Goal: Task Accomplishment & Management: Schedule a visit

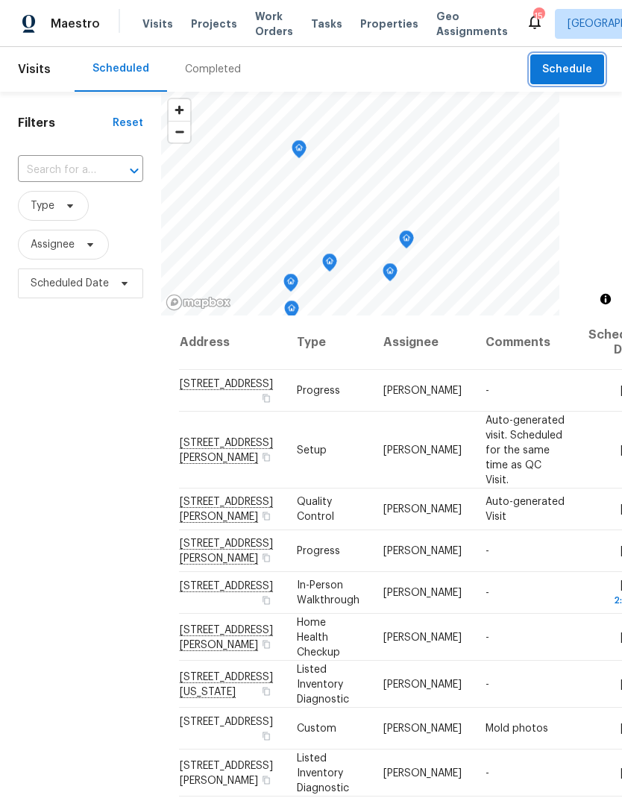
click at [565, 77] on span "Schedule" at bounding box center [567, 69] width 50 height 19
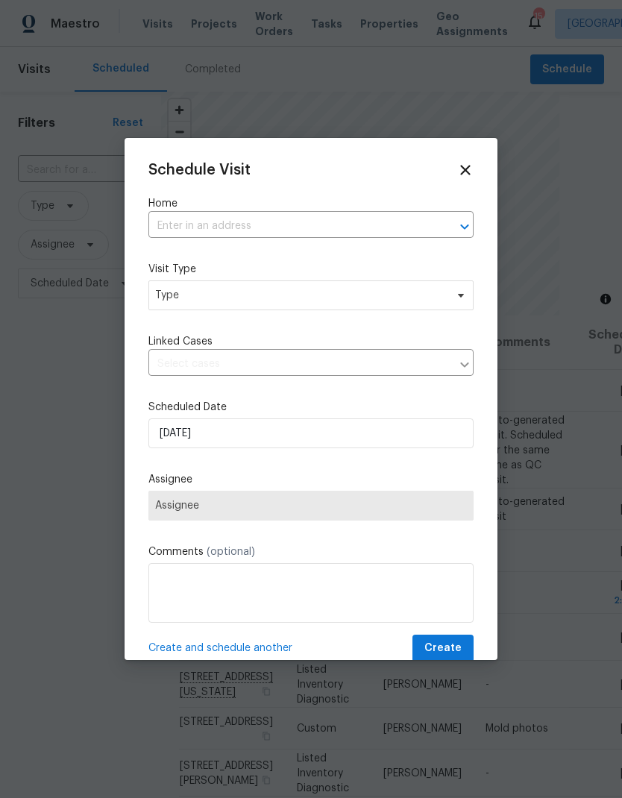
click at [182, 227] on input "text" at bounding box center [290, 226] width 284 height 23
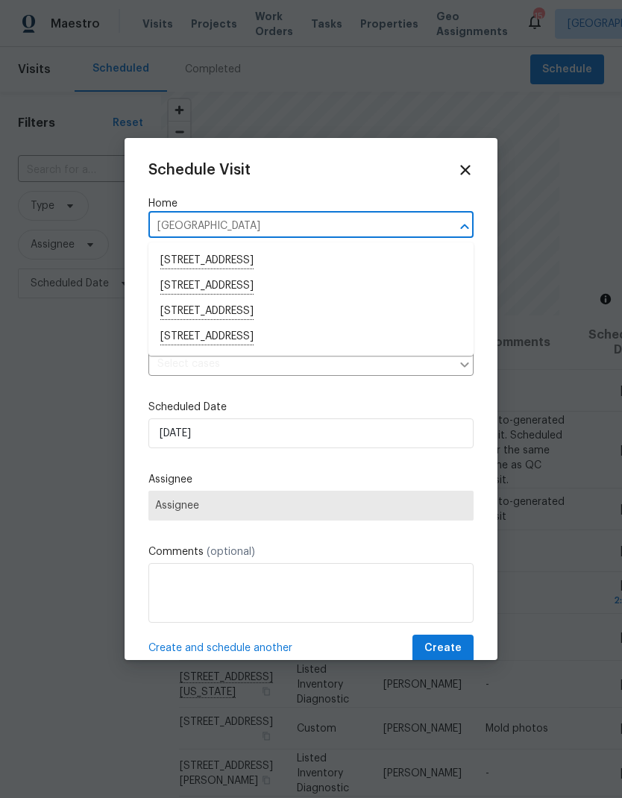
type input "[GEOGRAPHIC_DATA]"
click at [464, 164] on icon at bounding box center [465, 170] width 16 height 16
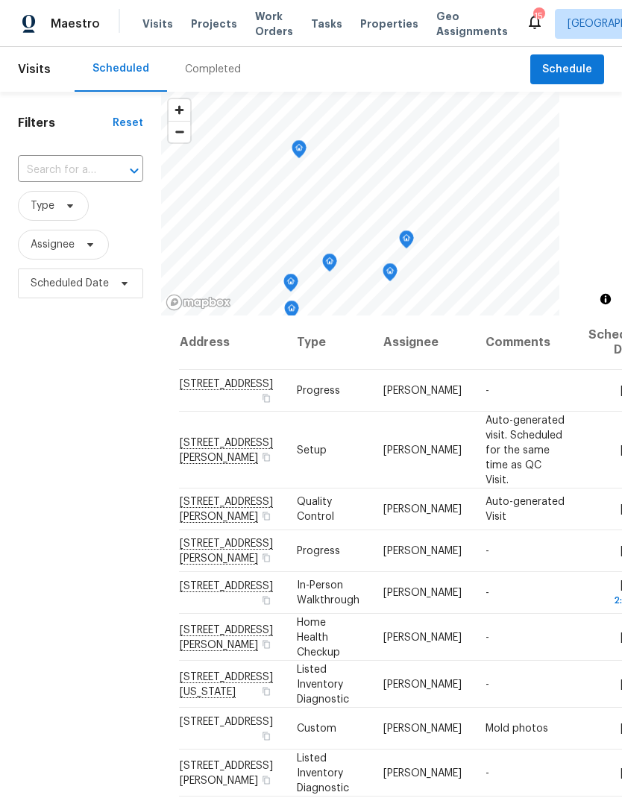
click at [366, 29] on span "Properties" at bounding box center [389, 23] width 58 height 15
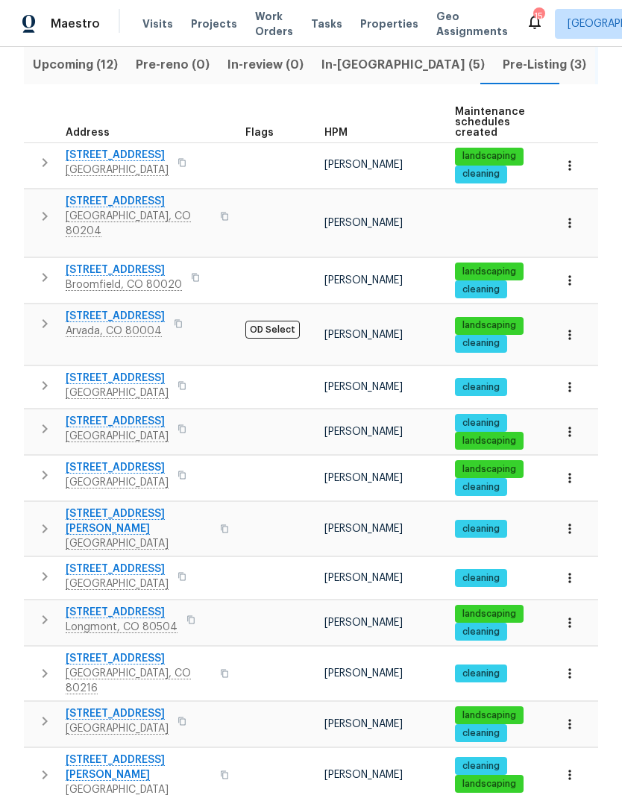
scroll to position [166, 0]
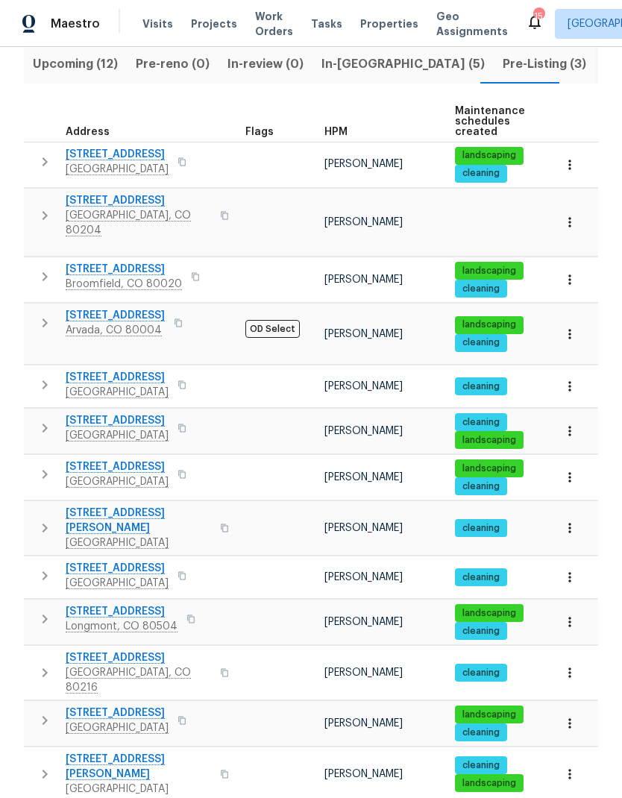
click at [342, 128] on span "HPM" at bounding box center [336, 132] width 23 height 10
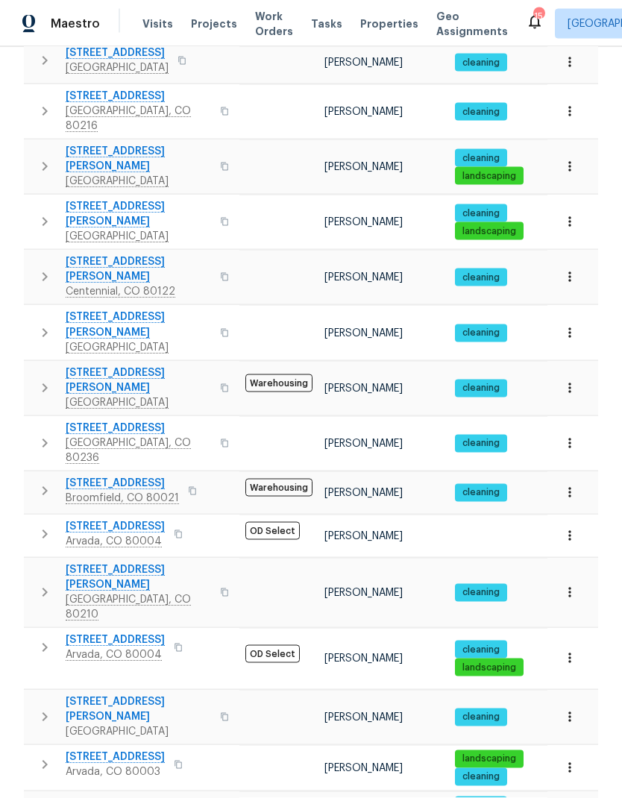
scroll to position [60, 0]
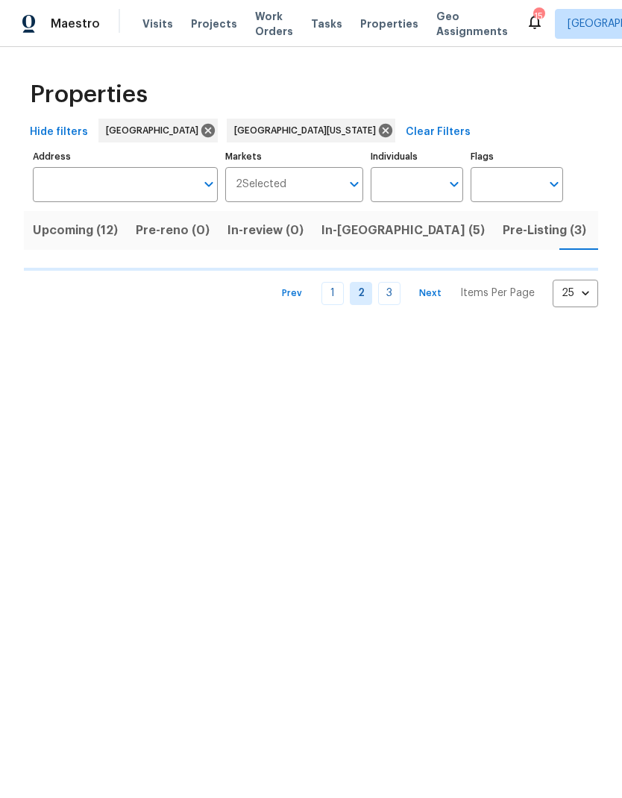
scroll to position [0, 43]
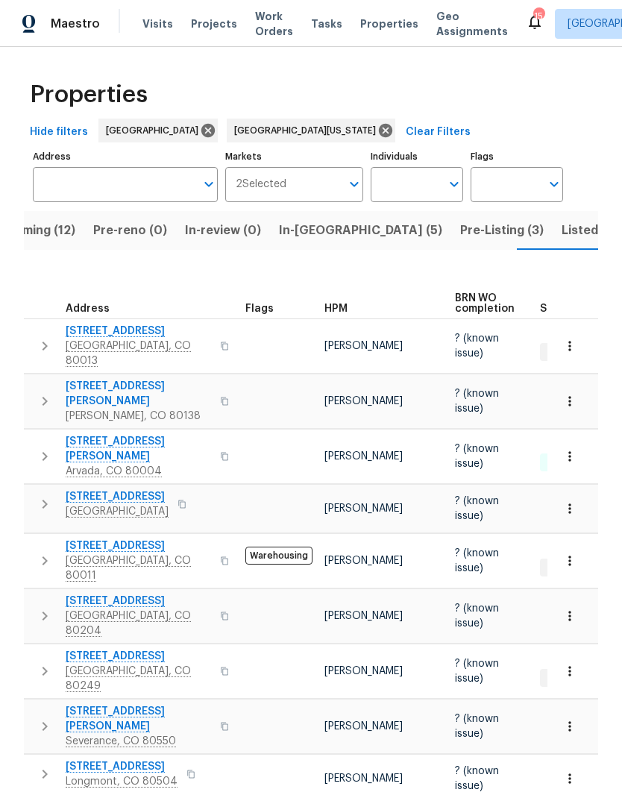
click at [341, 304] on span "HPM" at bounding box center [336, 309] width 23 height 10
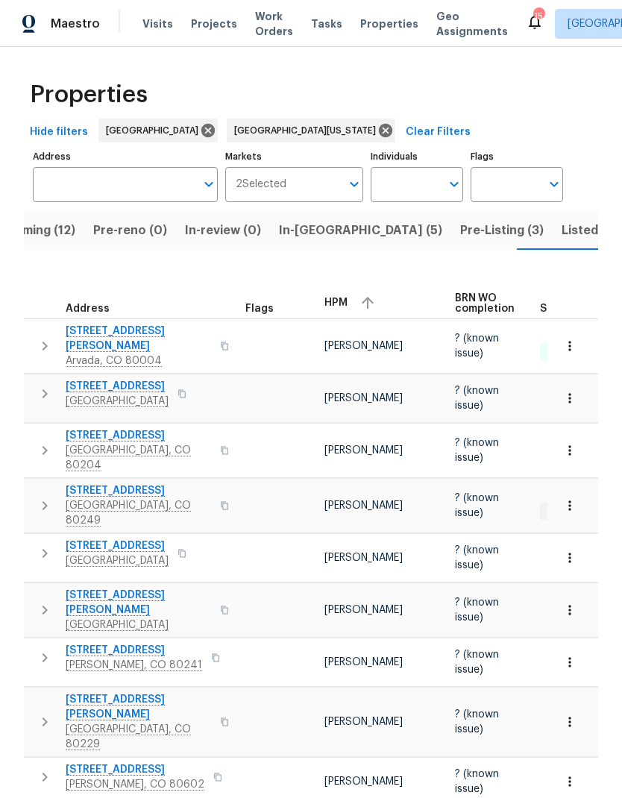
click at [106, 483] on span "[STREET_ADDRESS]" at bounding box center [138, 490] width 145 height 15
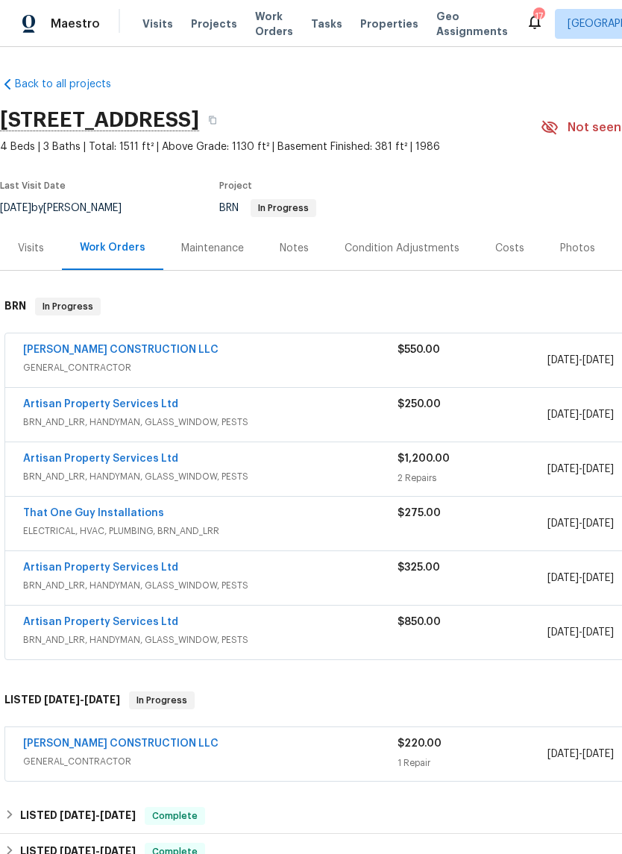
click at [571, 254] on div "Photos" at bounding box center [577, 248] width 35 height 15
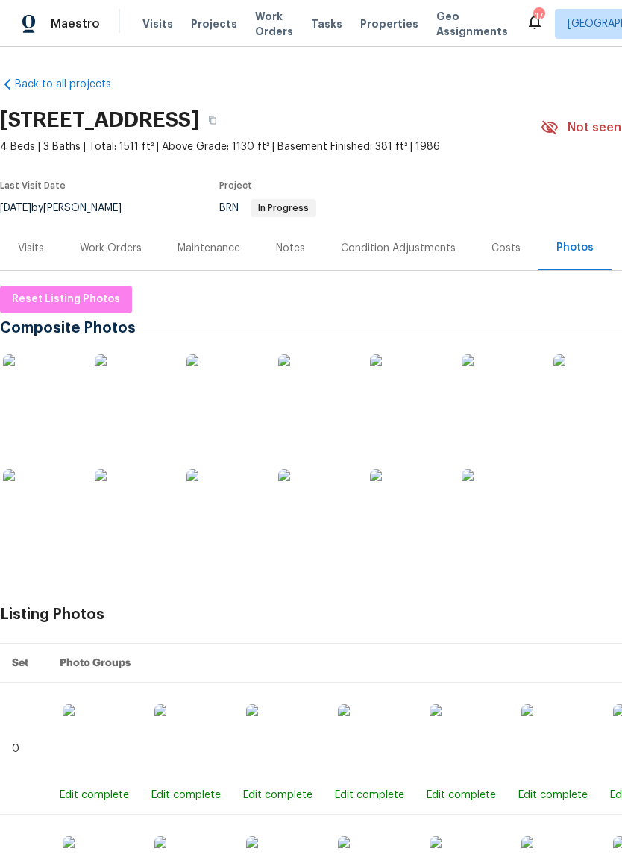
click at [47, 378] on img at bounding box center [40, 391] width 75 height 75
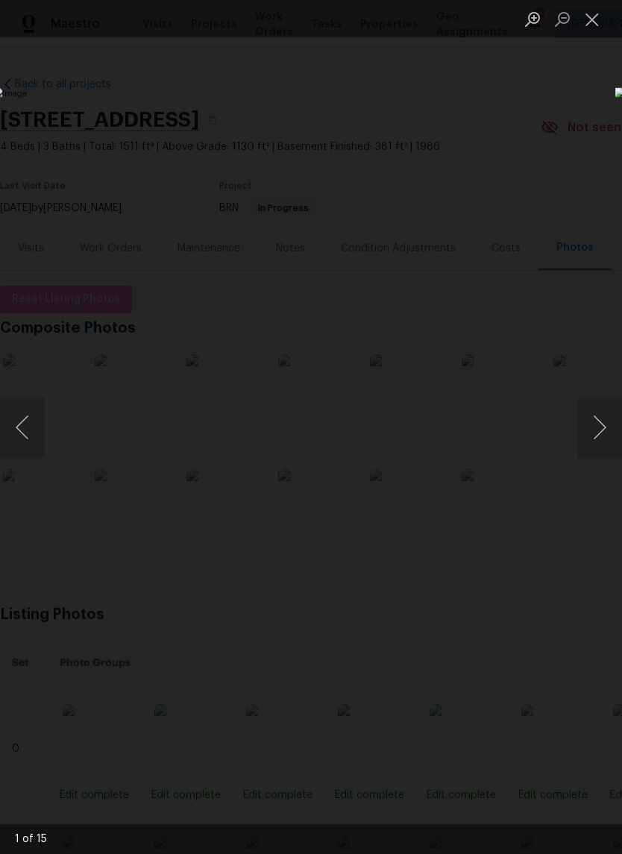
click at [593, 23] on button "Close lightbox" at bounding box center [592, 19] width 30 height 26
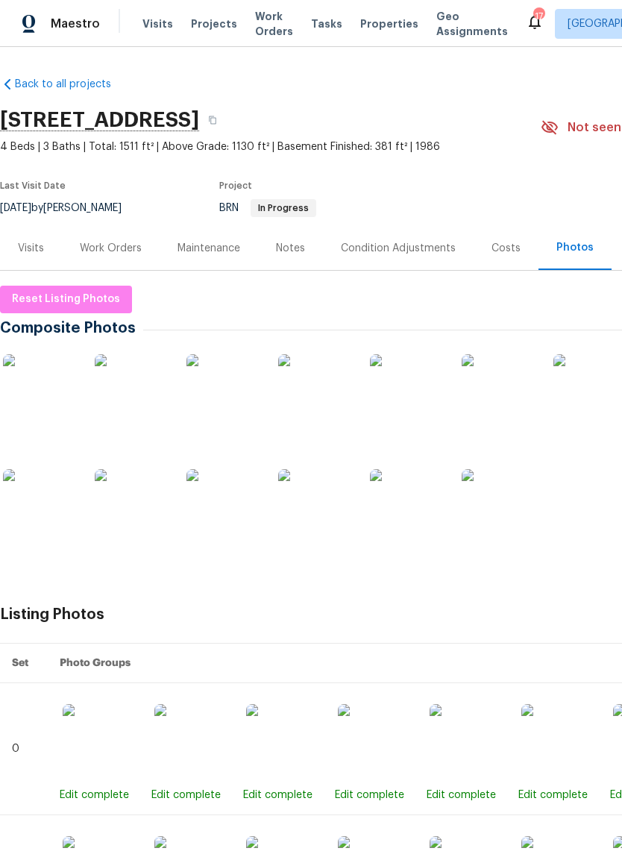
click at [297, 248] on div "Notes" at bounding box center [290, 248] width 29 height 15
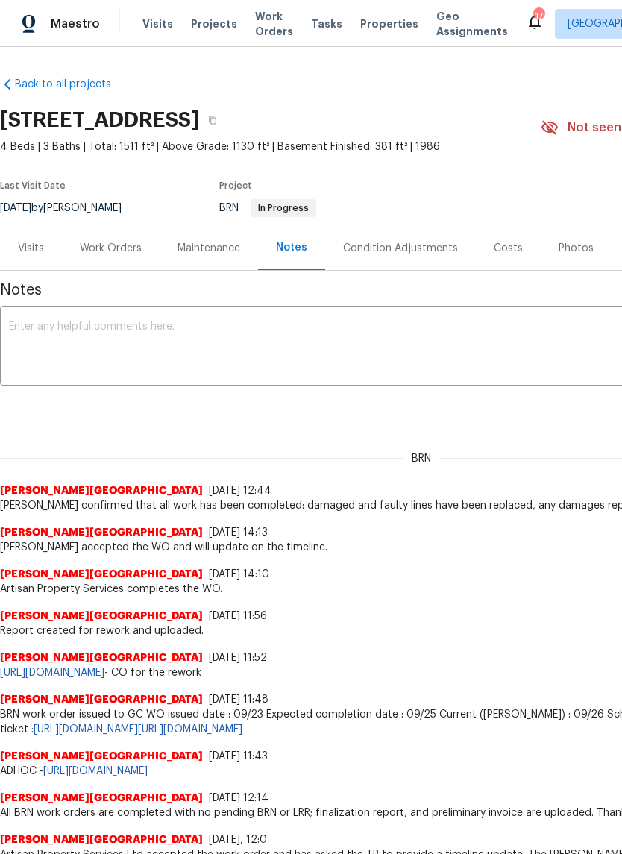
click at [127, 241] on div "Work Orders" at bounding box center [111, 248] width 62 height 15
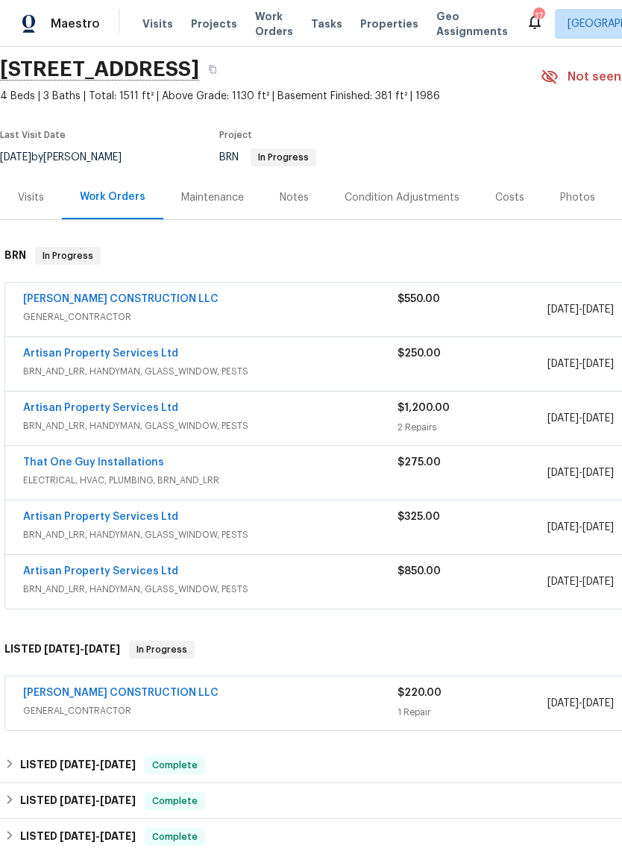
scroll to position [51, 0]
click at [414, 703] on div "$220.00 1 Repair" at bounding box center [473, 704] width 150 height 36
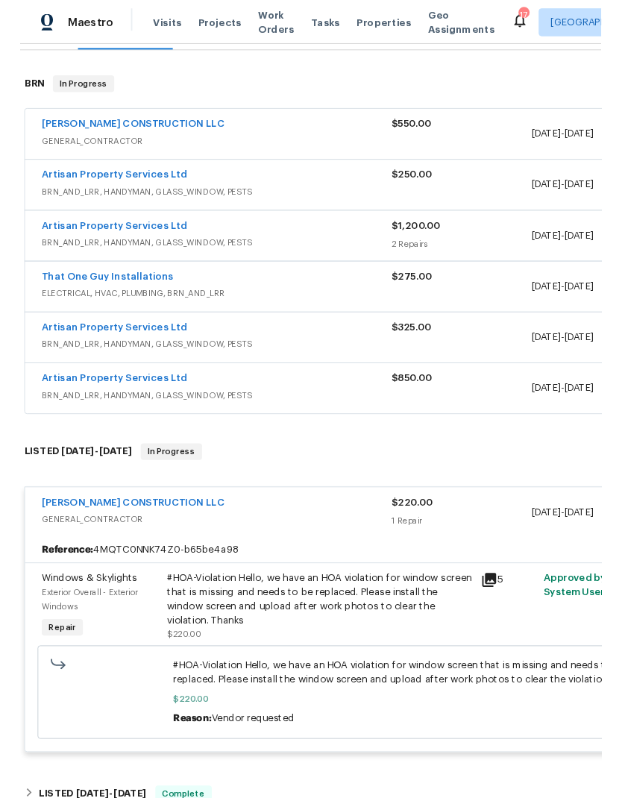
scroll to position [219, 0]
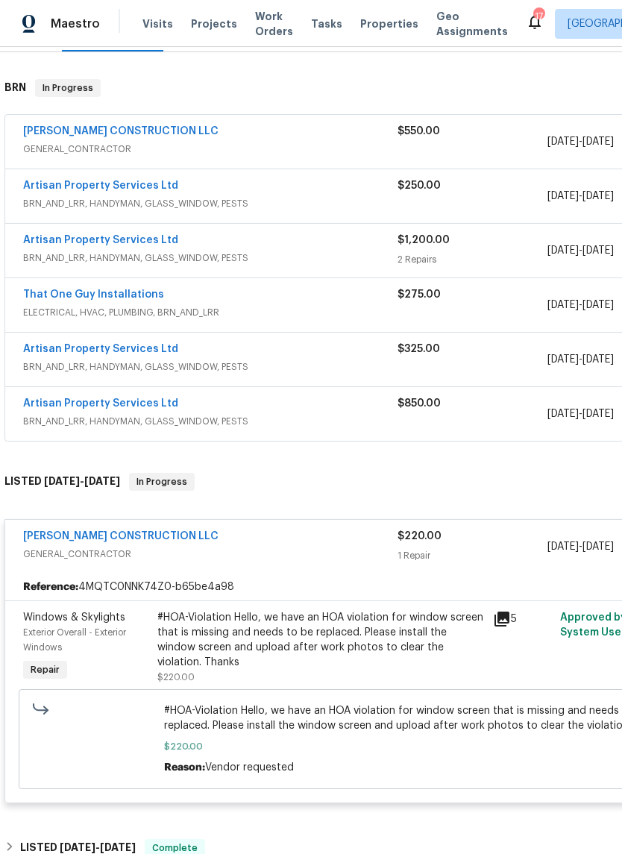
click at [106, 536] on link "ESPINO'S CONSTRUCTION LLC" at bounding box center [120, 536] width 195 height 10
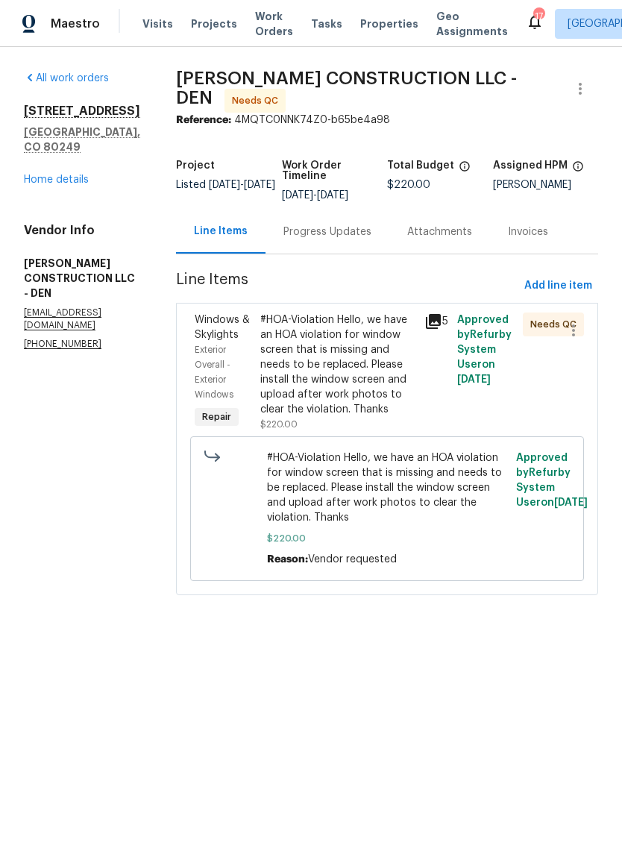
click at [350, 368] on div "#HOA-Violation Hello, we have an HOA violation for window screen that is missin…" at bounding box center [337, 365] width 155 height 104
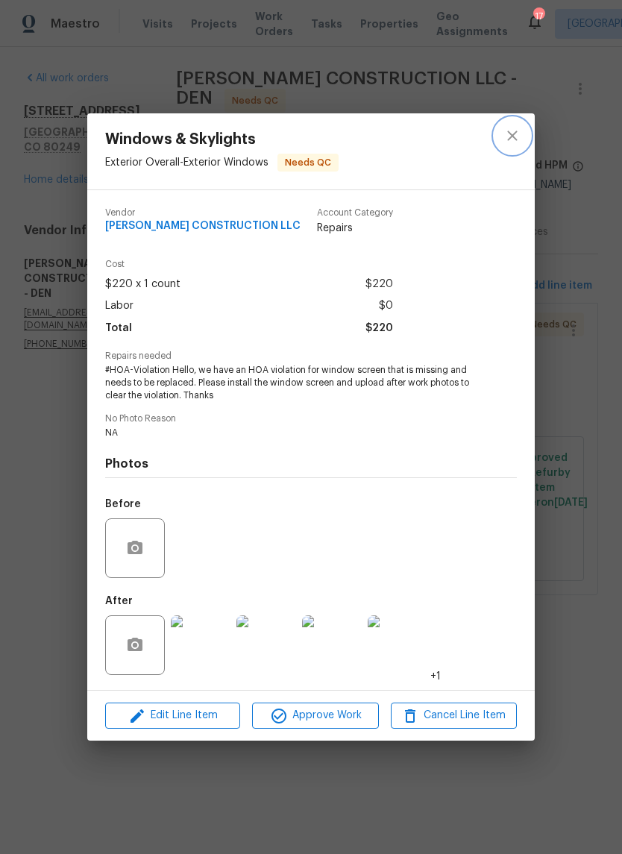
click at [520, 134] on icon "close" at bounding box center [513, 136] width 18 height 18
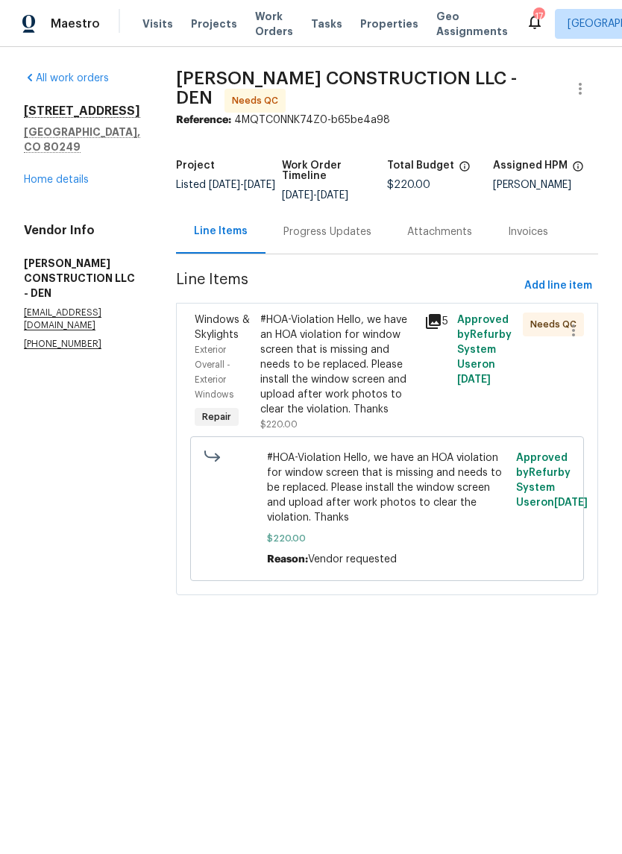
click at [315, 226] on div "Progress Updates" at bounding box center [328, 232] width 88 height 15
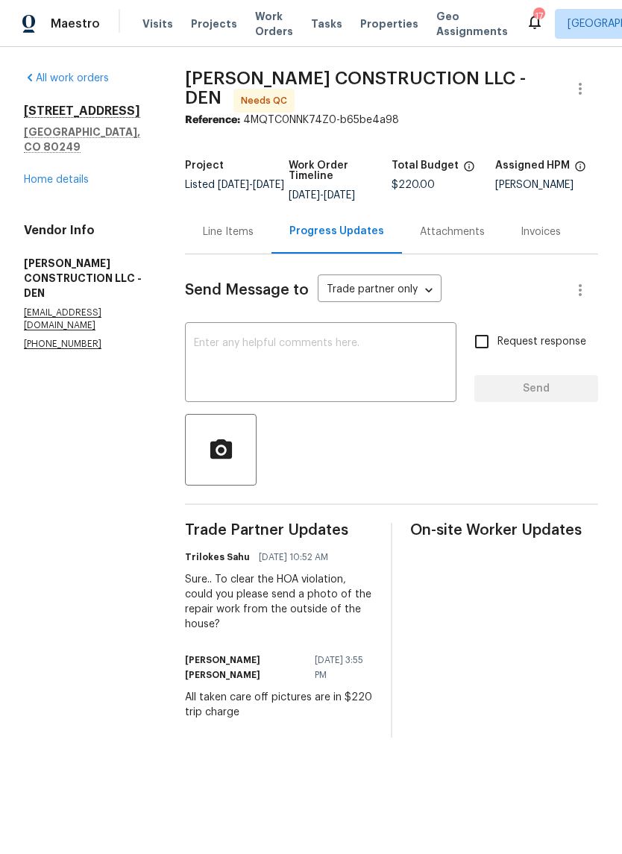
click at [227, 227] on div "Line Items" at bounding box center [228, 232] width 51 height 15
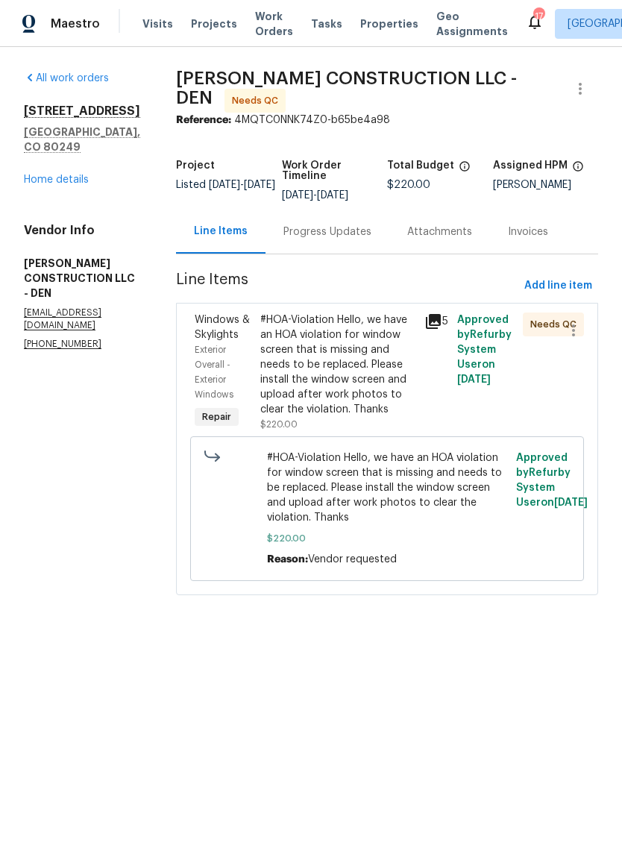
click at [429, 314] on icon at bounding box center [433, 321] width 15 height 15
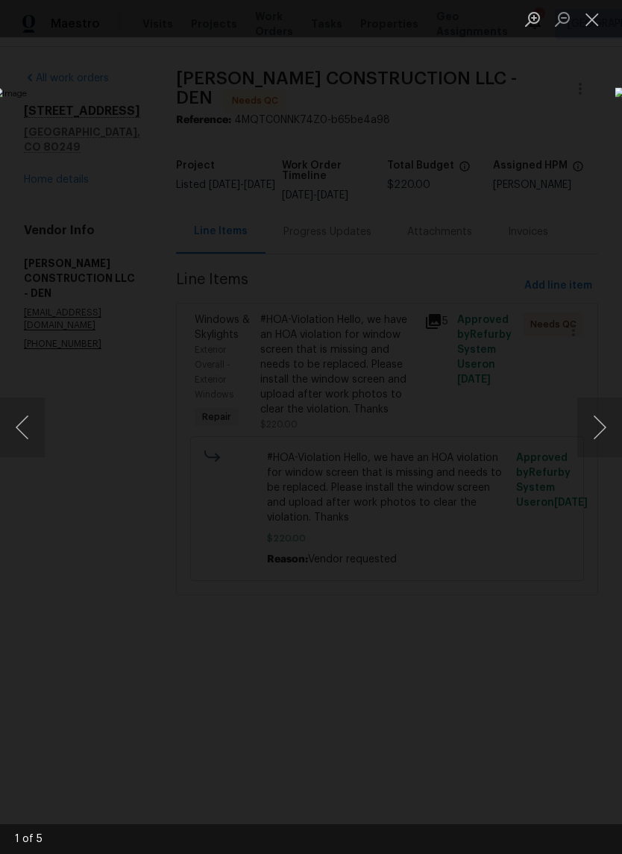
click at [601, 430] on button "Next image" at bounding box center [599, 428] width 45 height 60
click at [601, 421] on button "Next image" at bounding box center [599, 428] width 45 height 60
click at [598, 432] on button "Next image" at bounding box center [599, 428] width 45 height 60
click at [601, 425] on button "Next image" at bounding box center [599, 428] width 45 height 60
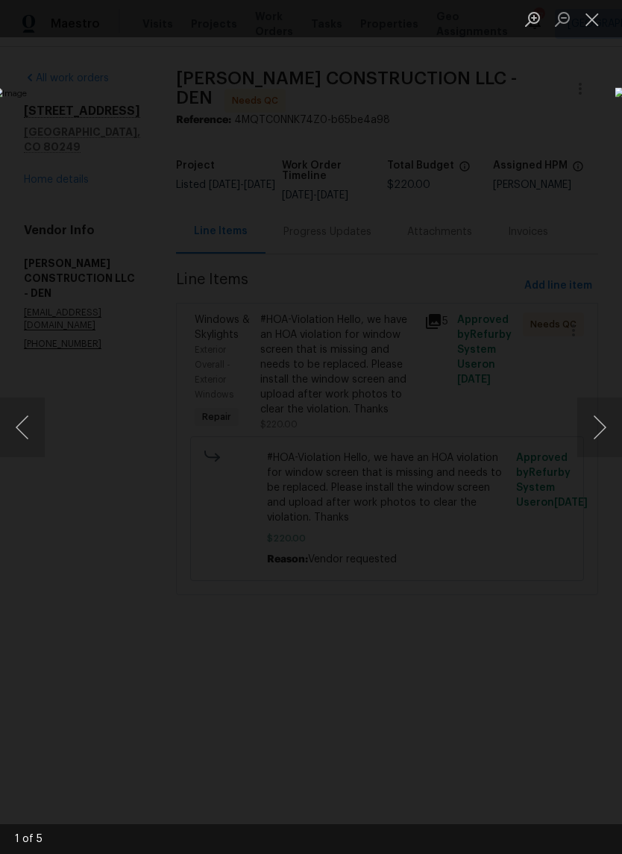
click at [601, 430] on button "Next image" at bounding box center [599, 428] width 45 height 60
click at [599, 432] on button "Next image" at bounding box center [599, 428] width 45 height 60
click at [598, 435] on button "Next image" at bounding box center [599, 428] width 45 height 60
click at [593, 22] on button "Close lightbox" at bounding box center [592, 19] width 30 height 26
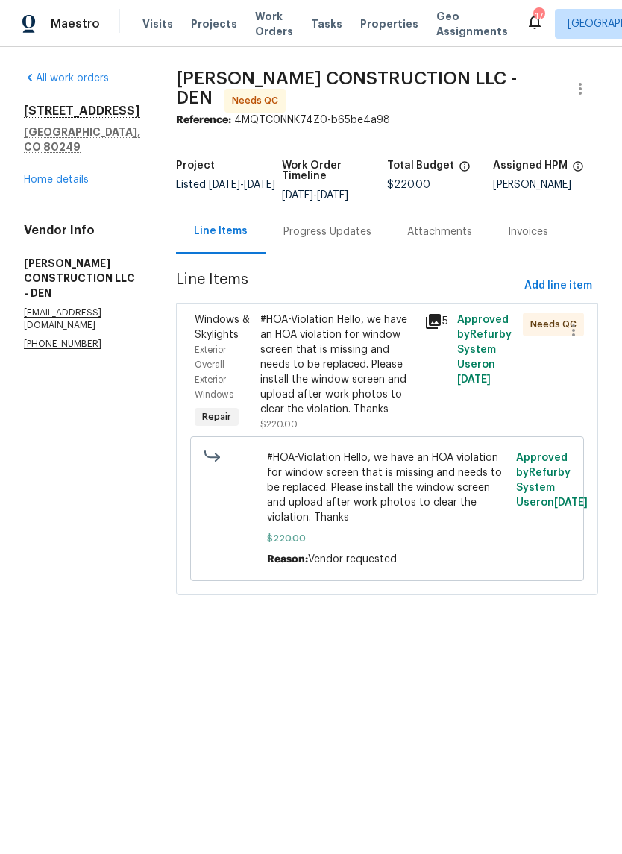
click at [64, 175] on link "Home details" at bounding box center [56, 180] width 65 height 10
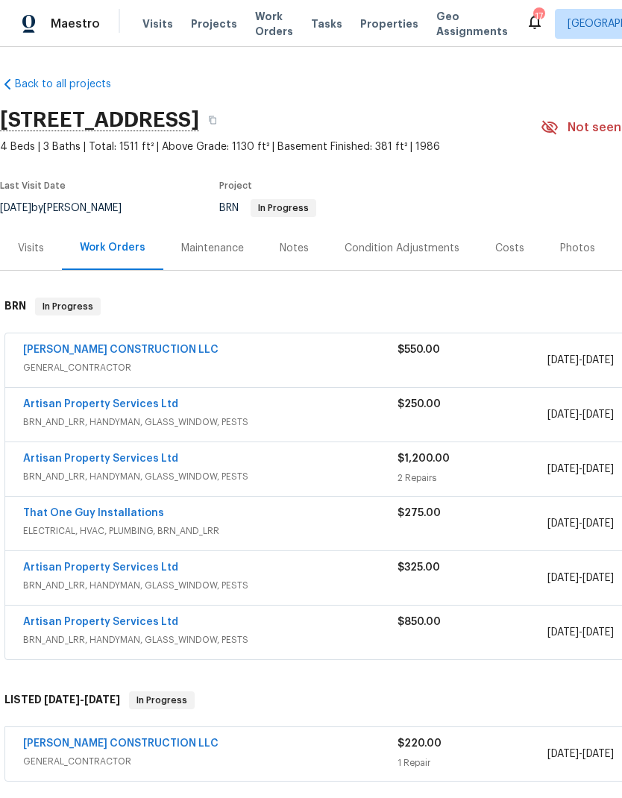
click at [208, 30] on span "Projects" at bounding box center [214, 23] width 46 height 15
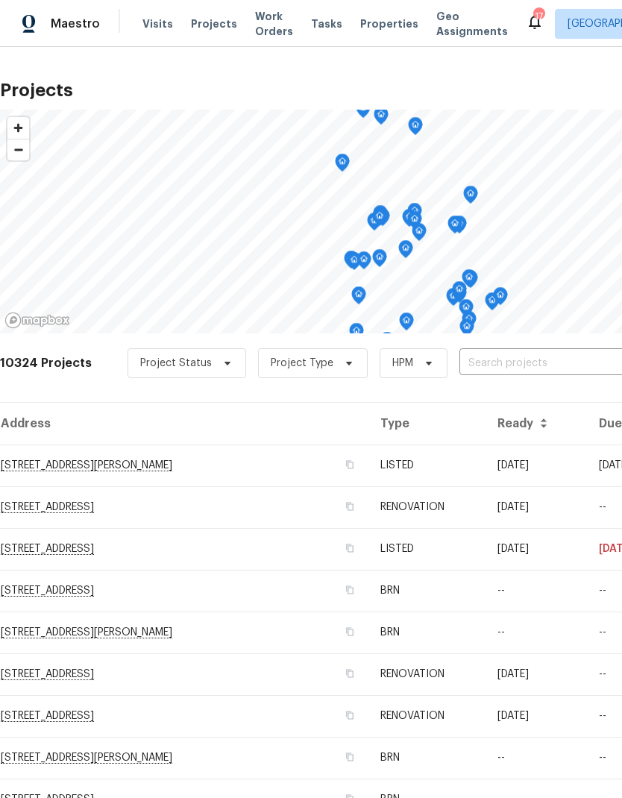
click at [493, 359] on input "text" at bounding box center [545, 363] width 171 height 23
type input "2900"
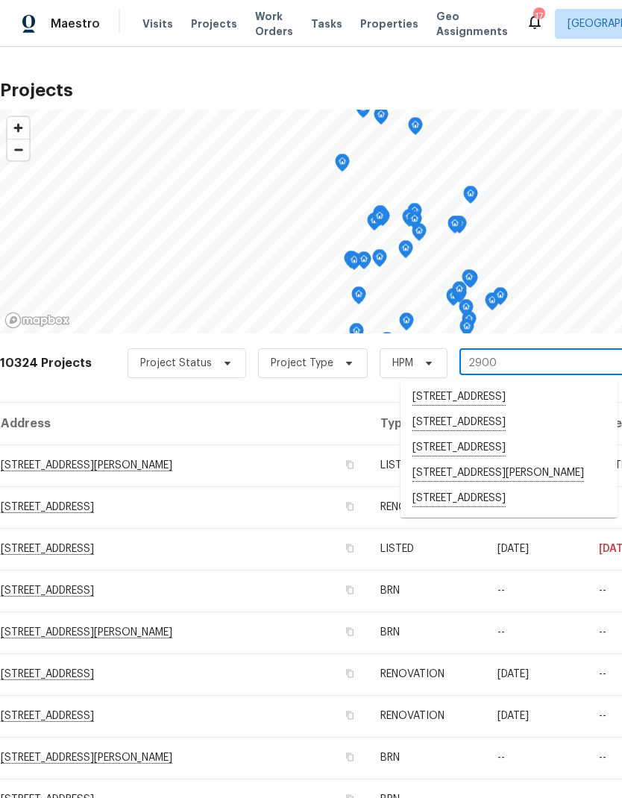
click at [489, 472] on li "2900 S Downing St, Englewood, CO 80113" at bounding box center [509, 473] width 217 height 25
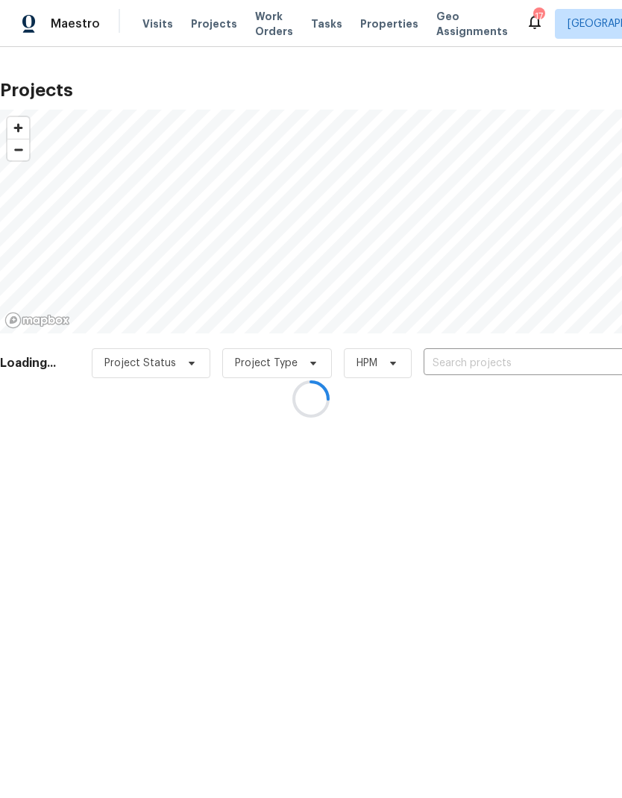
type input "2900 S Downing St, Englewood, CO 80113"
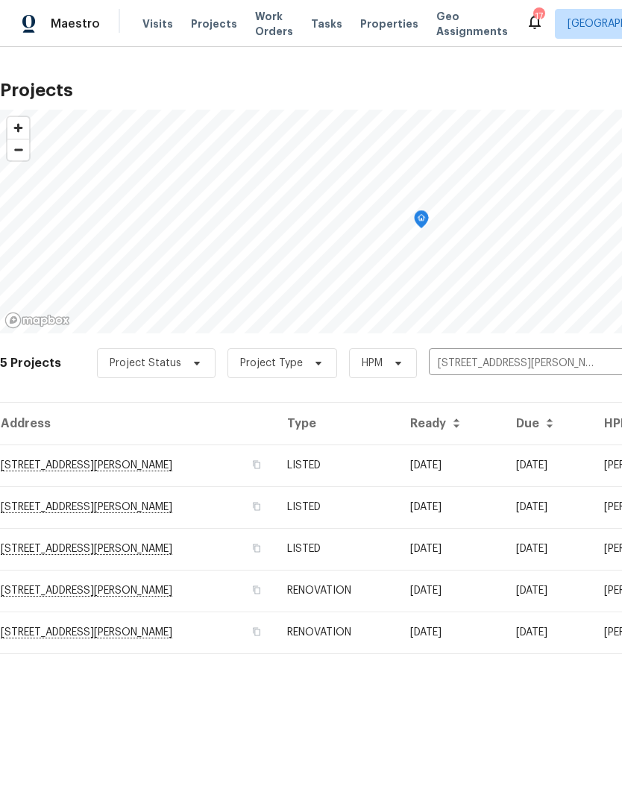
click at [336, 633] on td "RENOVATION" at bounding box center [336, 633] width 122 height 42
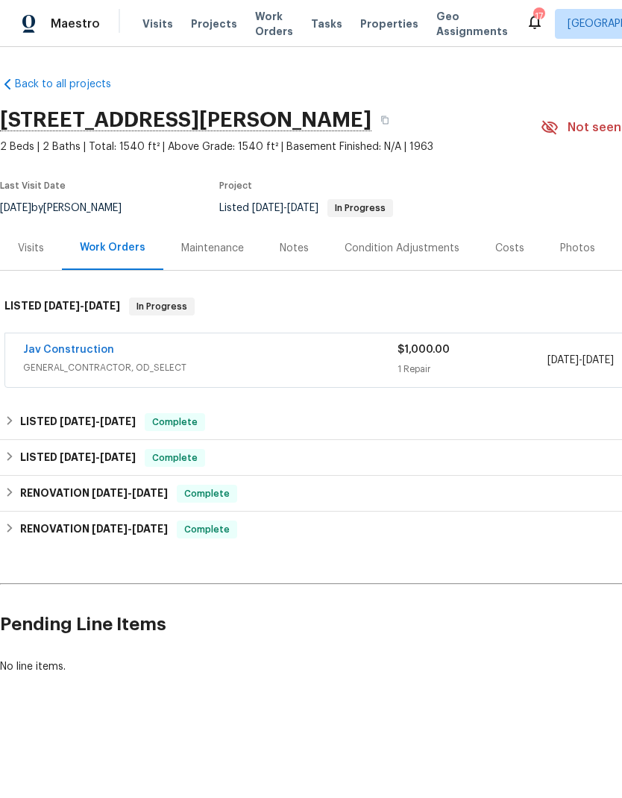
click at [81, 349] on link "Jav Construction" at bounding box center [68, 350] width 91 height 10
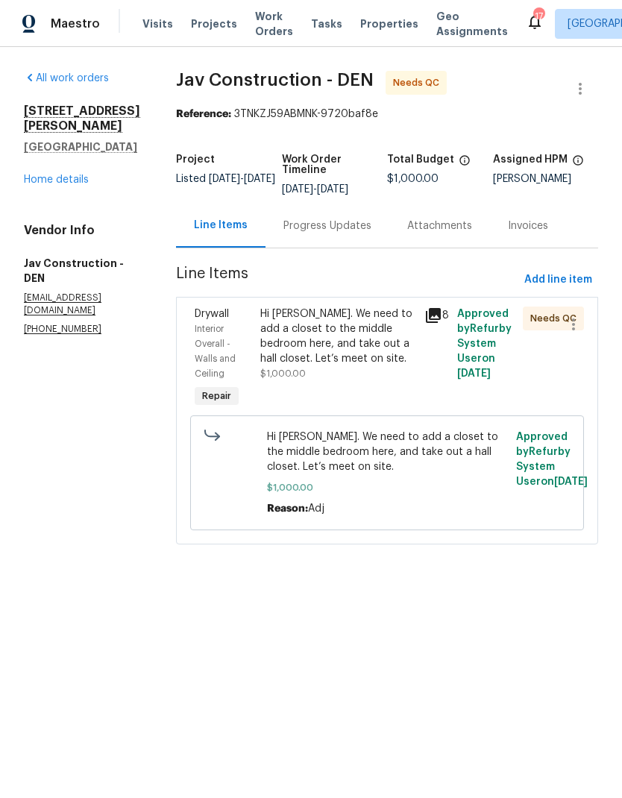
click at [430, 318] on icon at bounding box center [434, 316] width 18 height 18
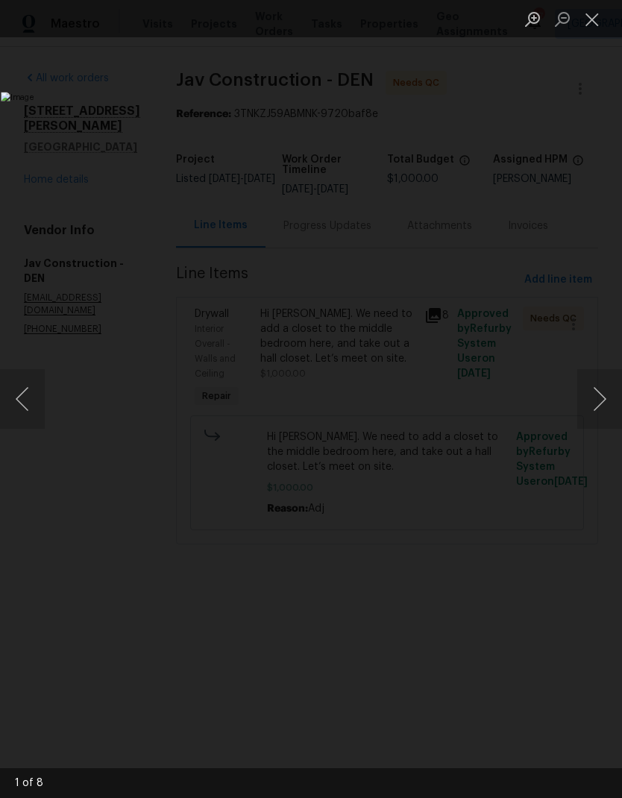
click at [592, 401] on button "Next image" at bounding box center [599, 399] width 45 height 60
click at [587, 398] on button "Next image" at bounding box center [599, 399] width 45 height 60
click at [579, 398] on button "Next image" at bounding box center [599, 399] width 45 height 60
click at [586, 393] on button "Next image" at bounding box center [599, 399] width 45 height 60
click at [589, 392] on button "Next image" at bounding box center [599, 399] width 45 height 60
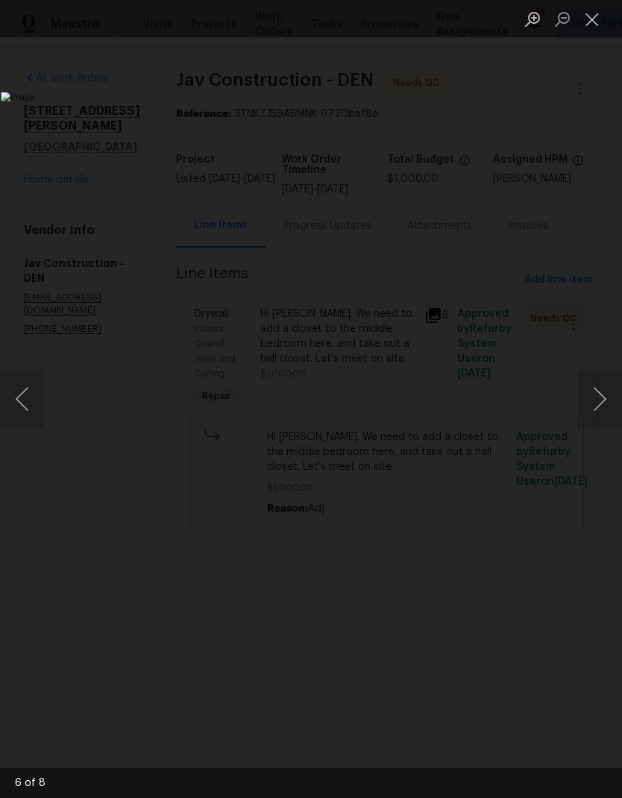
click at [588, 392] on button "Next image" at bounding box center [599, 399] width 45 height 60
click at [589, 392] on button "Next image" at bounding box center [599, 399] width 45 height 60
click at [593, 25] on button "Close lightbox" at bounding box center [592, 19] width 30 height 26
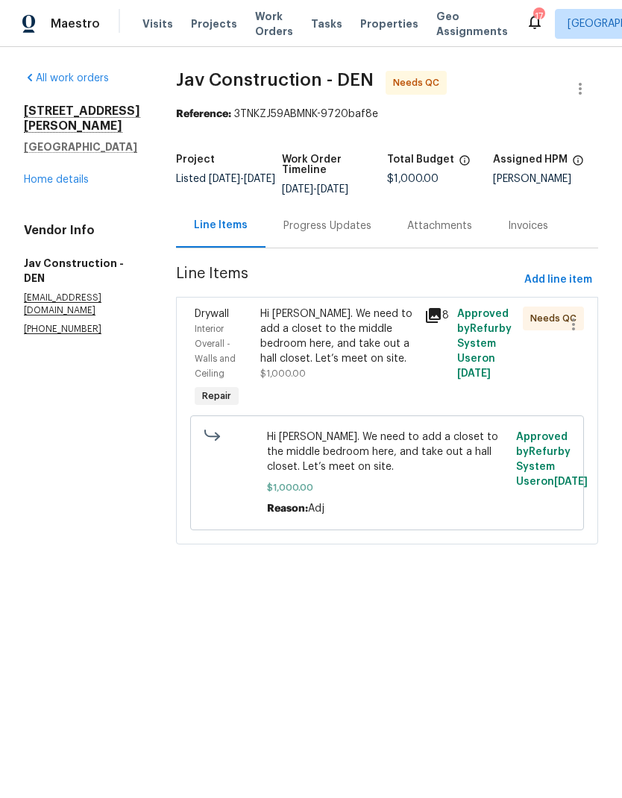
click at [69, 185] on link "Home details" at bounding box center [56, 180] width 65 height 10
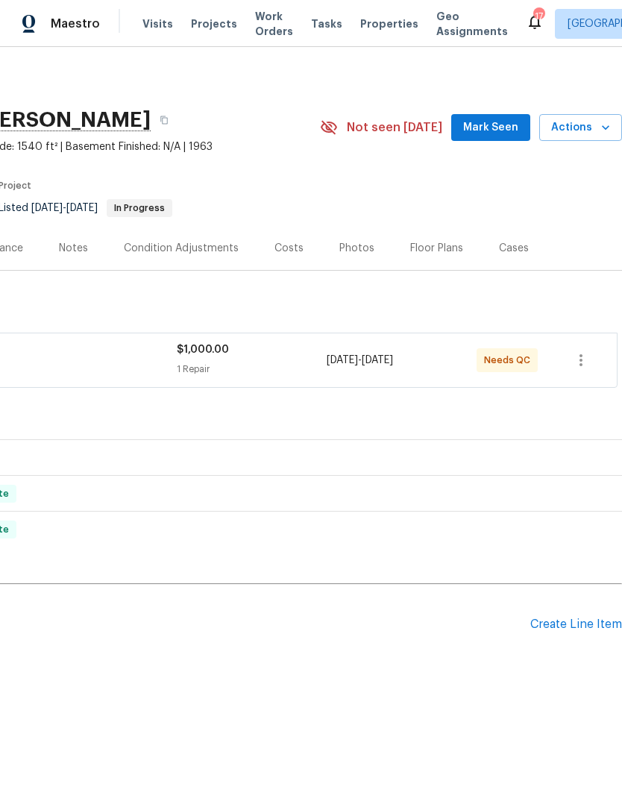
scroll to position [0, 221]
click at [587, 128] on span "Actions" at bounding box center [580, 128] width 59 height 19
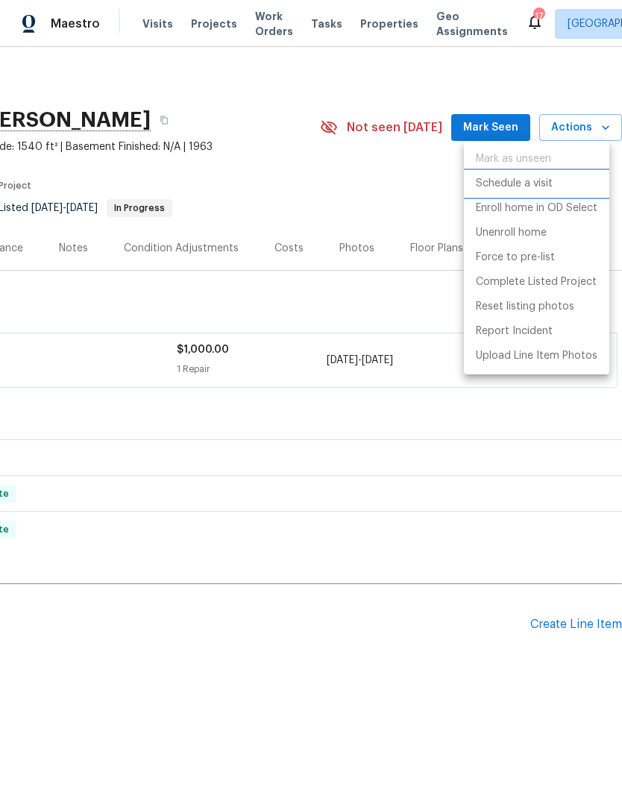
click at [529, 181] on p "Schedule a visit" at bounding box center [514, 184] width 77 height 16
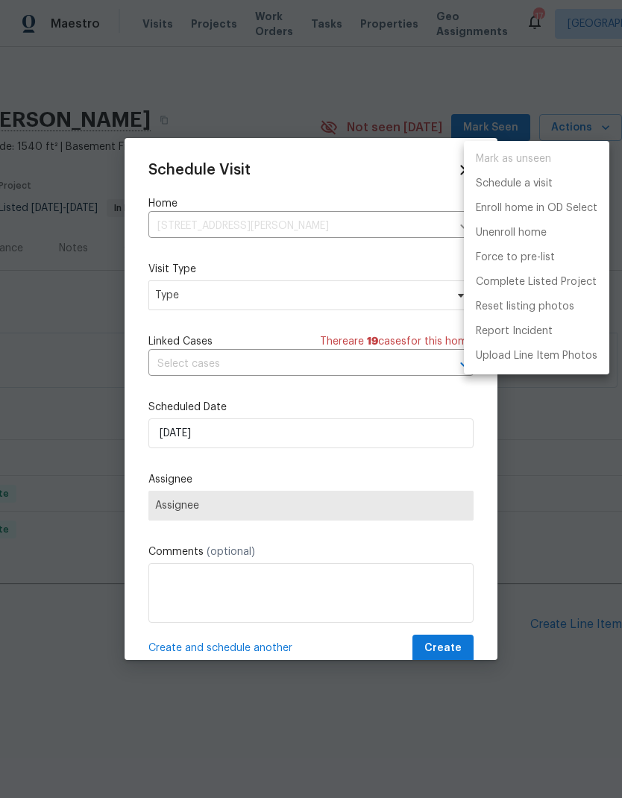
click at [342, 304] on div at bounding box center [311, 399] width 622 height 798
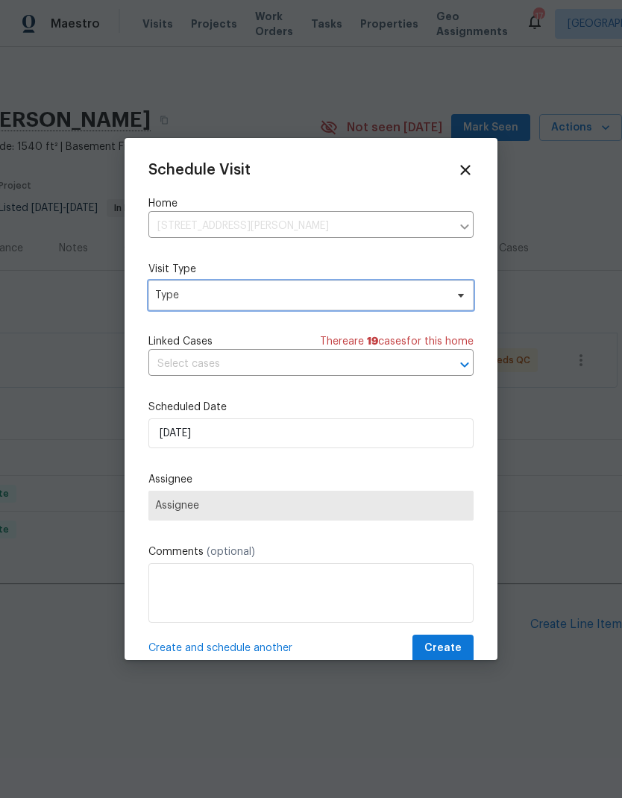
click at [333, 301] on span "Type" at bounding box center [300, 295] width 290 height 15
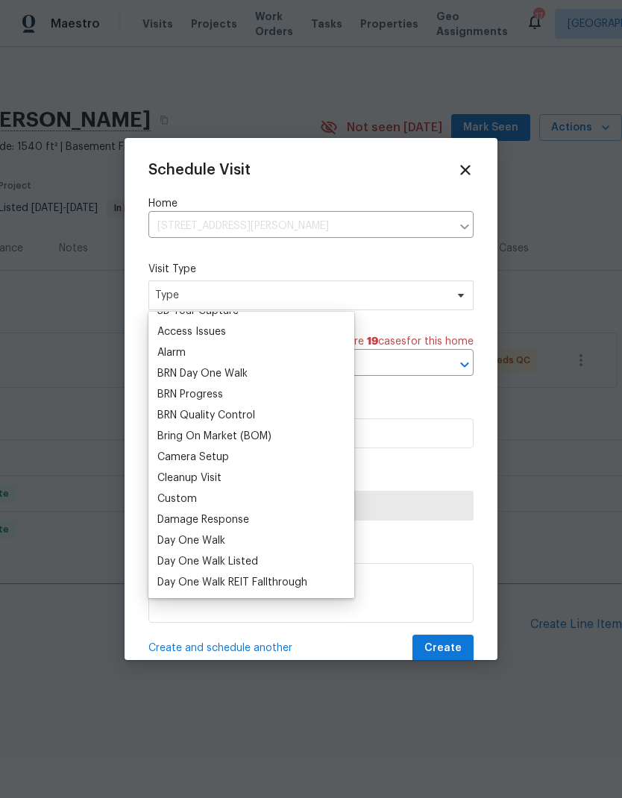
scroll to position [112, 0]
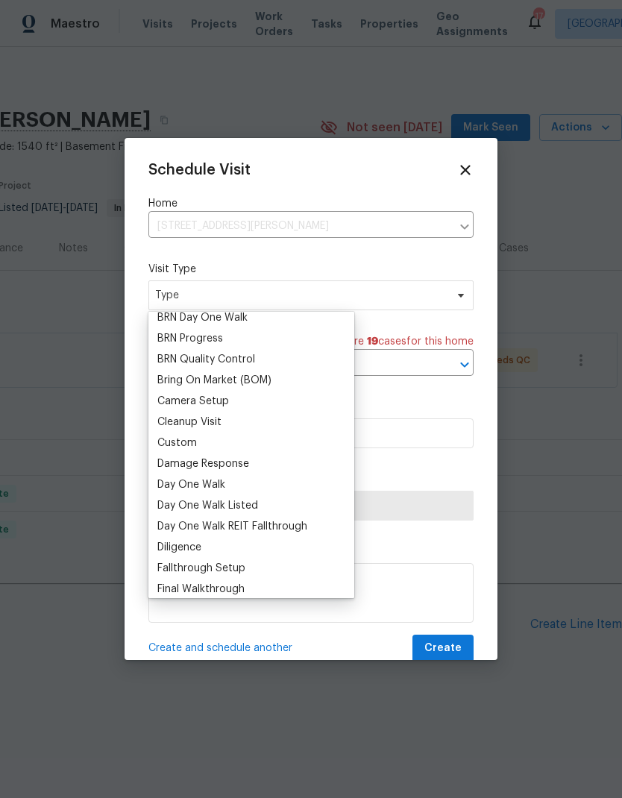
click at [192, 442] on div "Custom" at bounding box center [177, 443] width 40 height 15
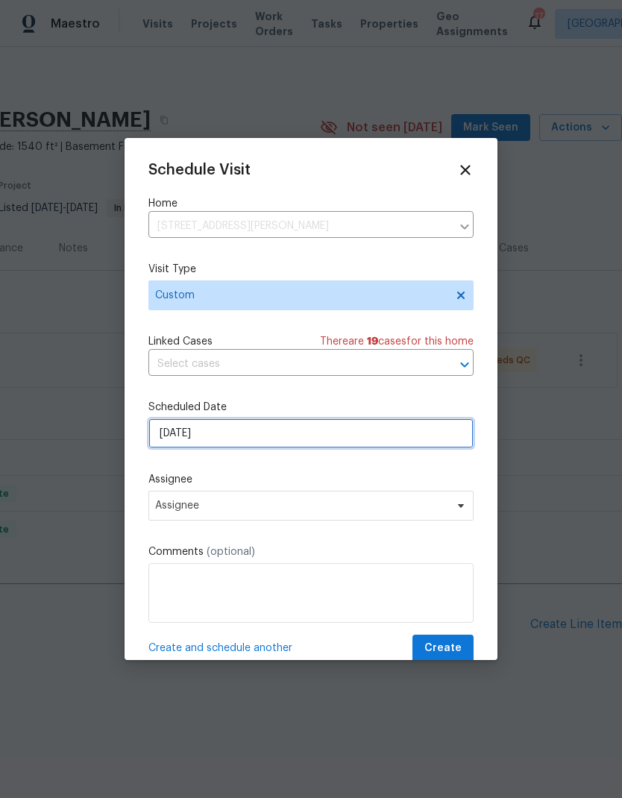
click at [240, 439] on input "[DATE]" at bounding box center [310, 434] width 325 height 30
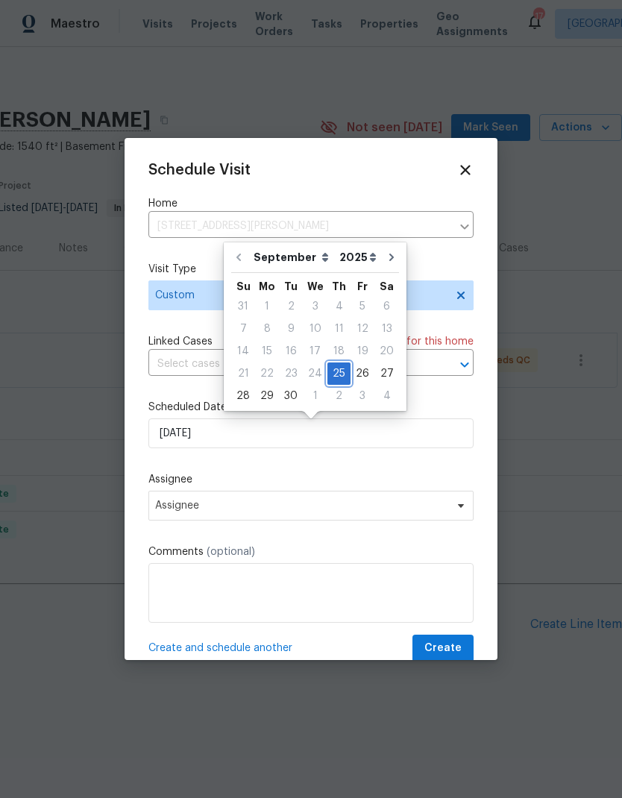
click at [339, 373] on div "25" at bounding box center [339, 373] width 23 height 21
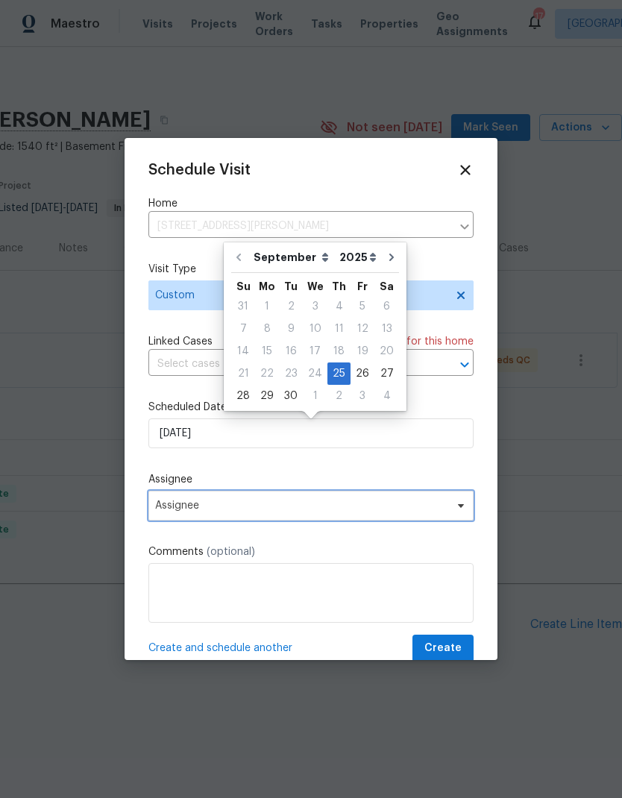
click at [251, 512] on span "Assignee" at bounding box center [301, 506] width 292 height 12
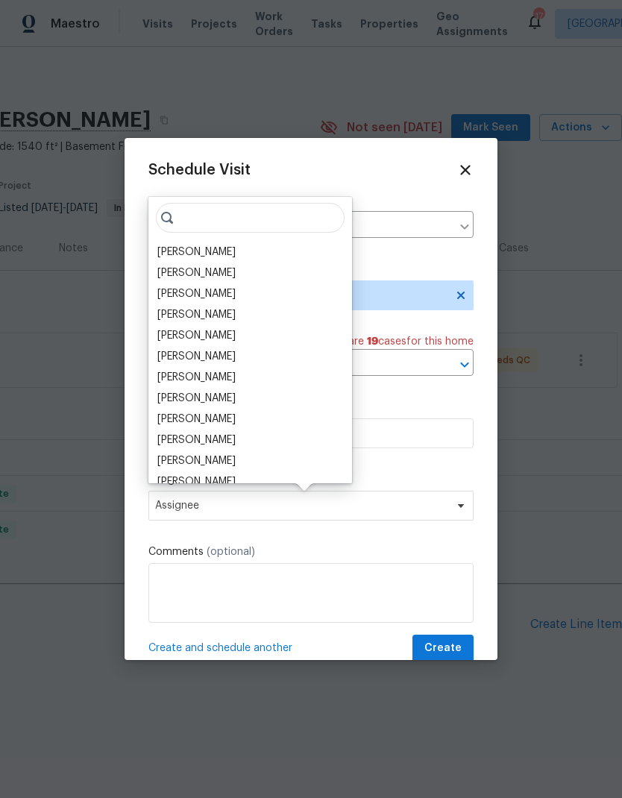
click at [224, 249] on div "[PERSON_NAME]" at bounding box center [196, 252] width 78 height 15
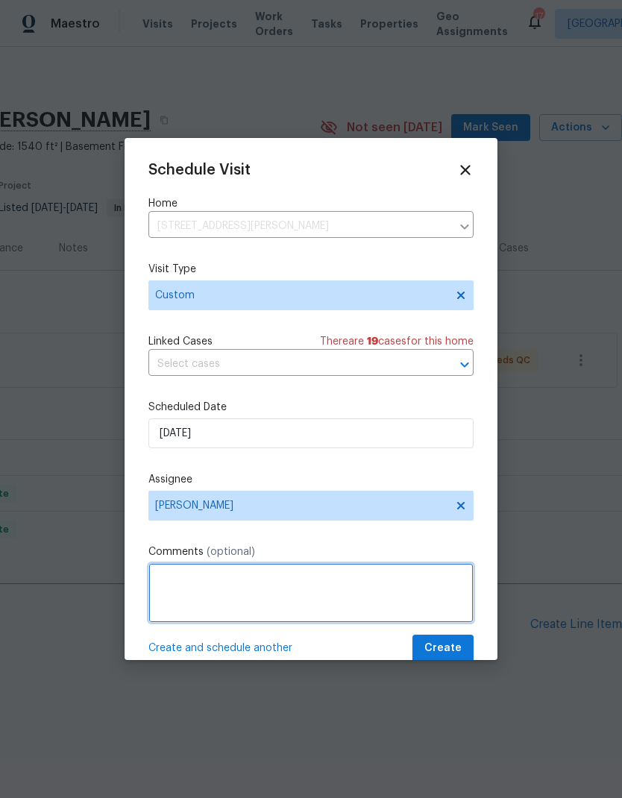
click at [268, 601] on textarea at bounding box center [310, 593] width 325 height 60
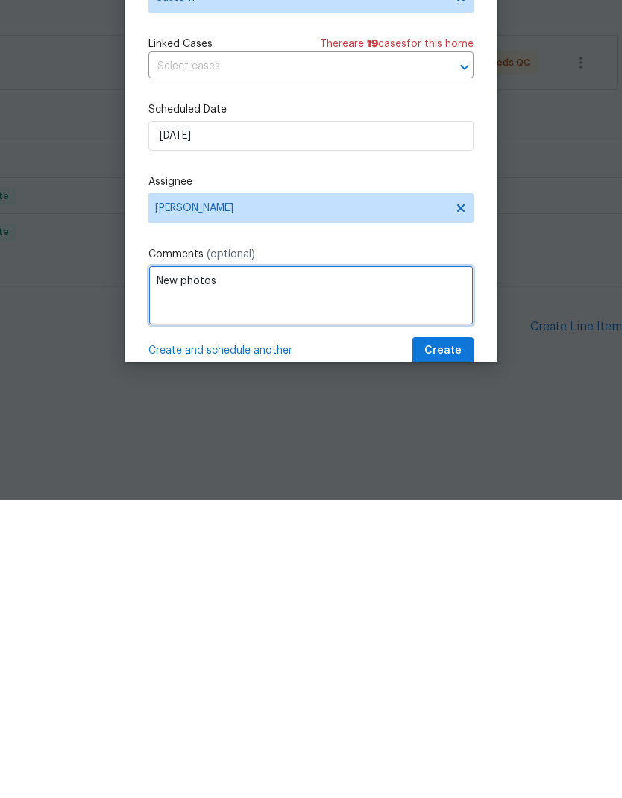
type textarea "New photos"
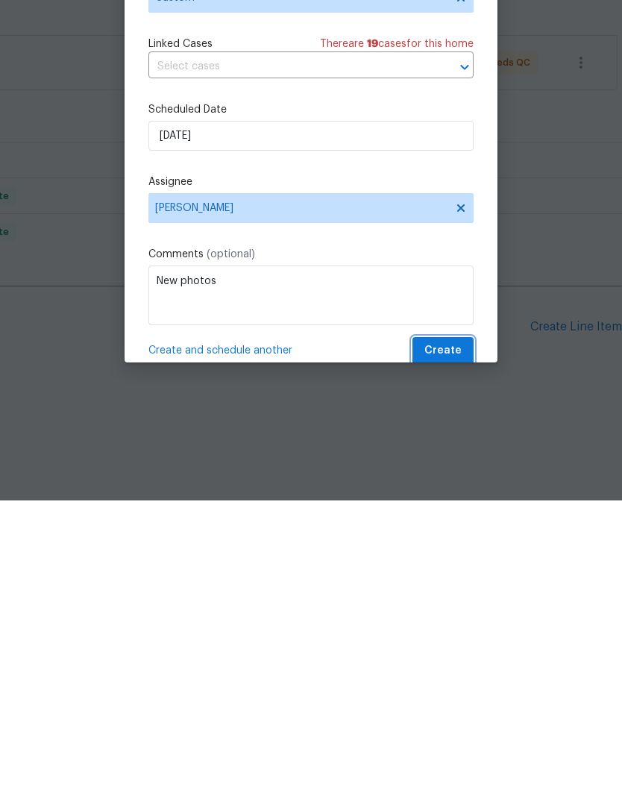
click at [452, 639] on span "Create" at bounding box center [443, 648] width 37 height 19
